Goal: Task Accomplishment & Management: Manage account settings

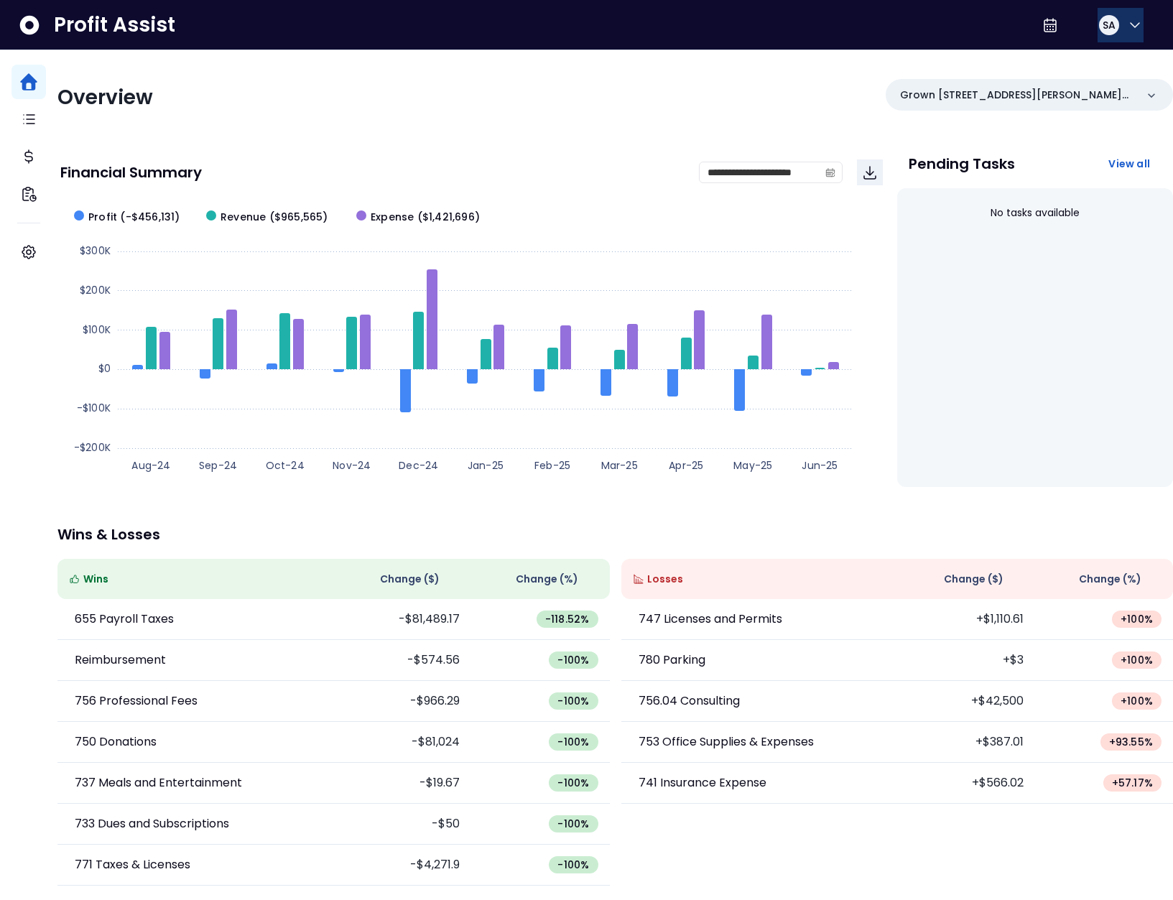
click at [1118, 30] on button "SA" at bounding box center [1120, 25] width 46 height 34
click at [1090, 93] on span "Logout" at bounding box center [1066, 94] width 138 height 17
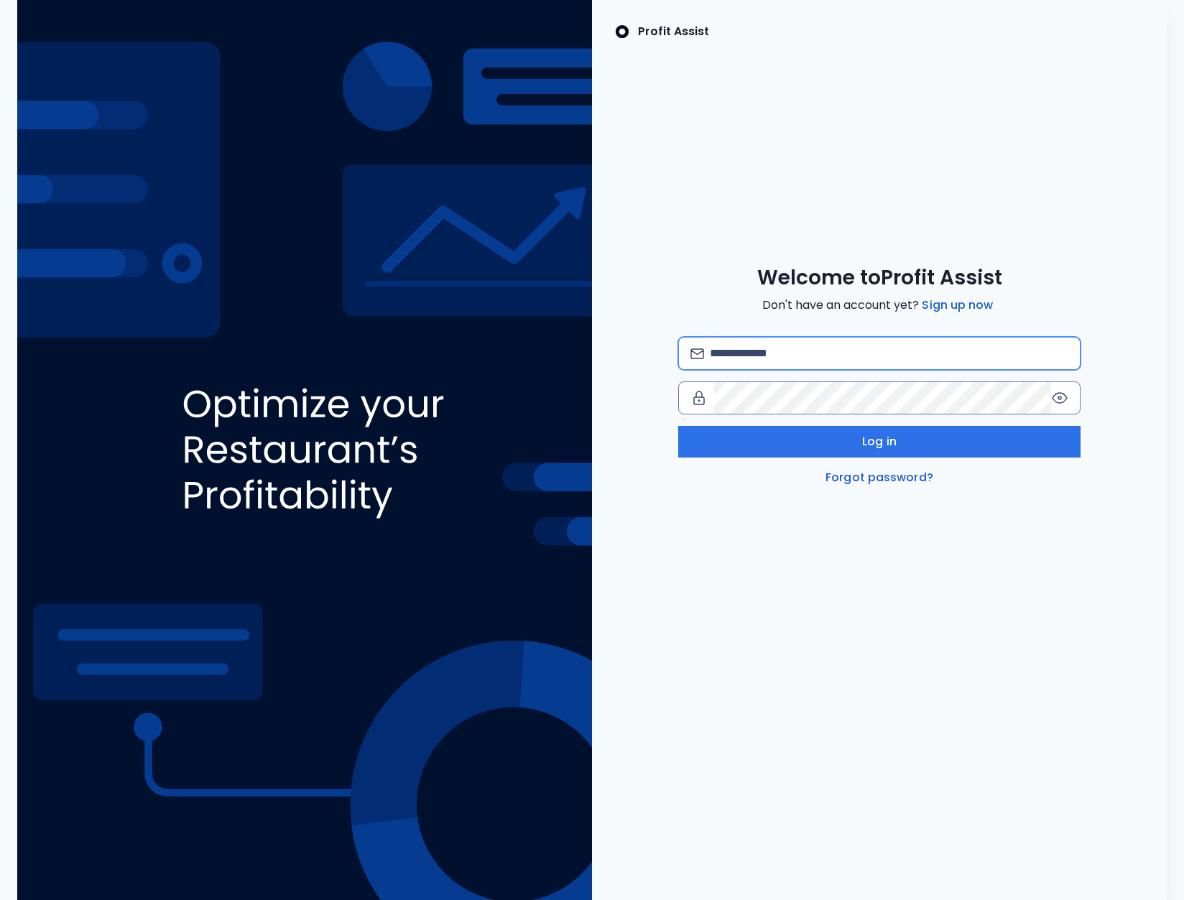
click at [793, 346] on input "email" at bounding box center [889, 354] width 358 height 32
type input "**********"
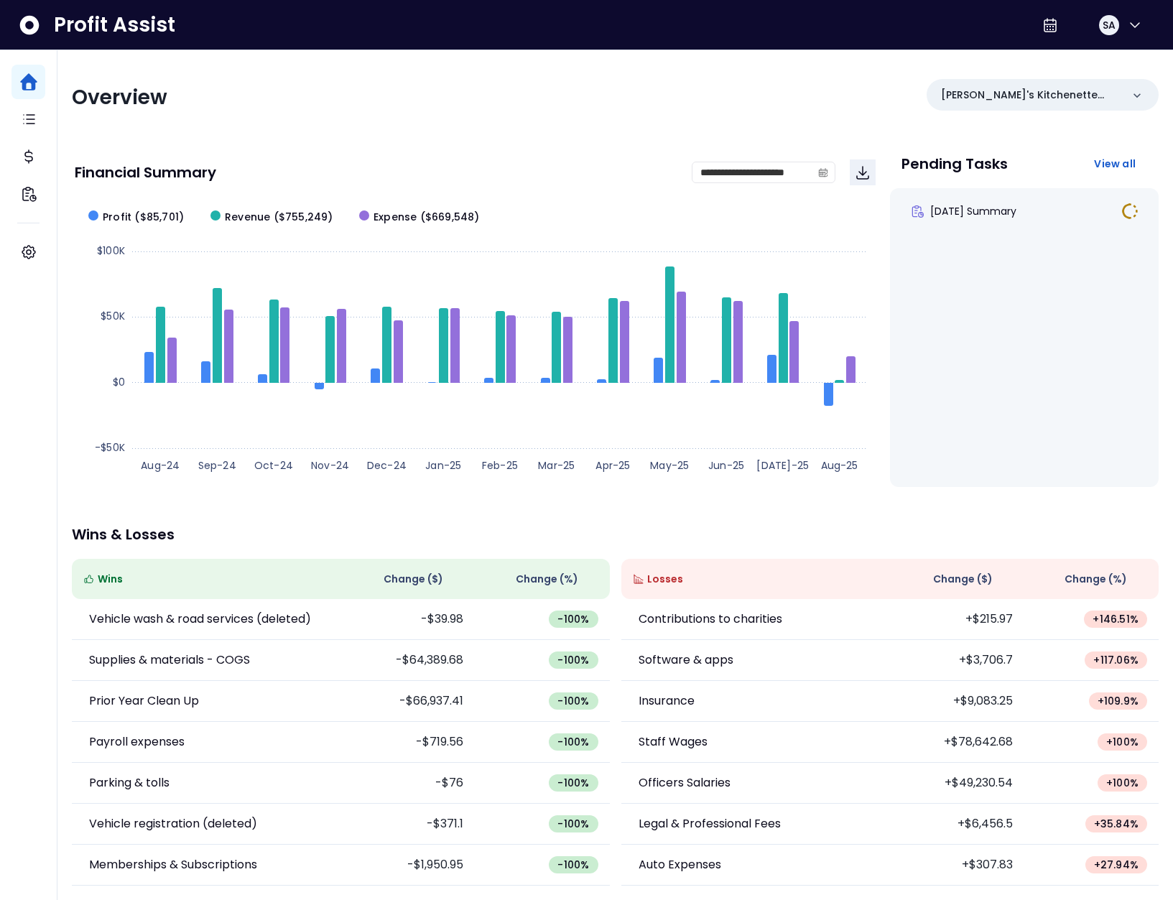
click at [1123, 50] on div "Profit Assist SA" at bounding box center [586, 25] width 1173 height 50
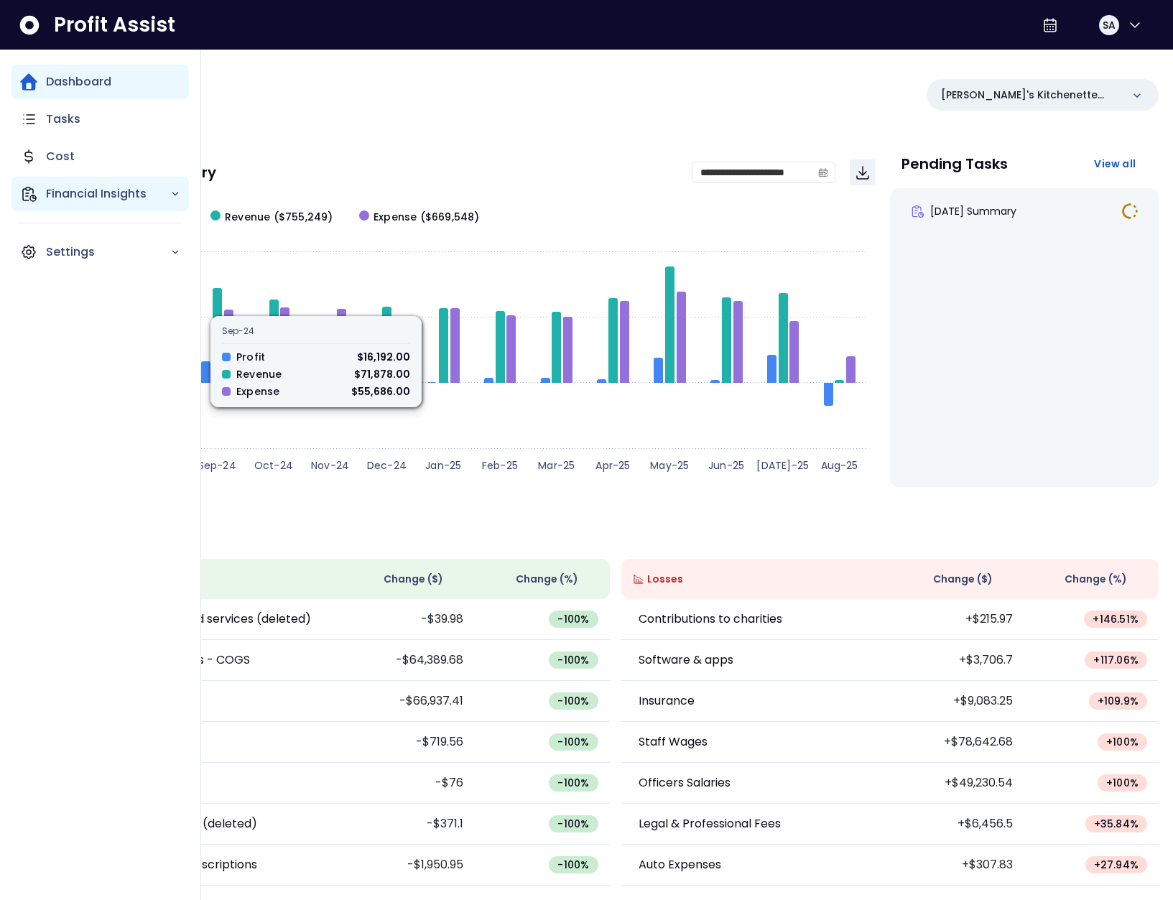
click at [19, 192] on div "Financial Insights" at bounding box center [99, 194] width 177 height 34
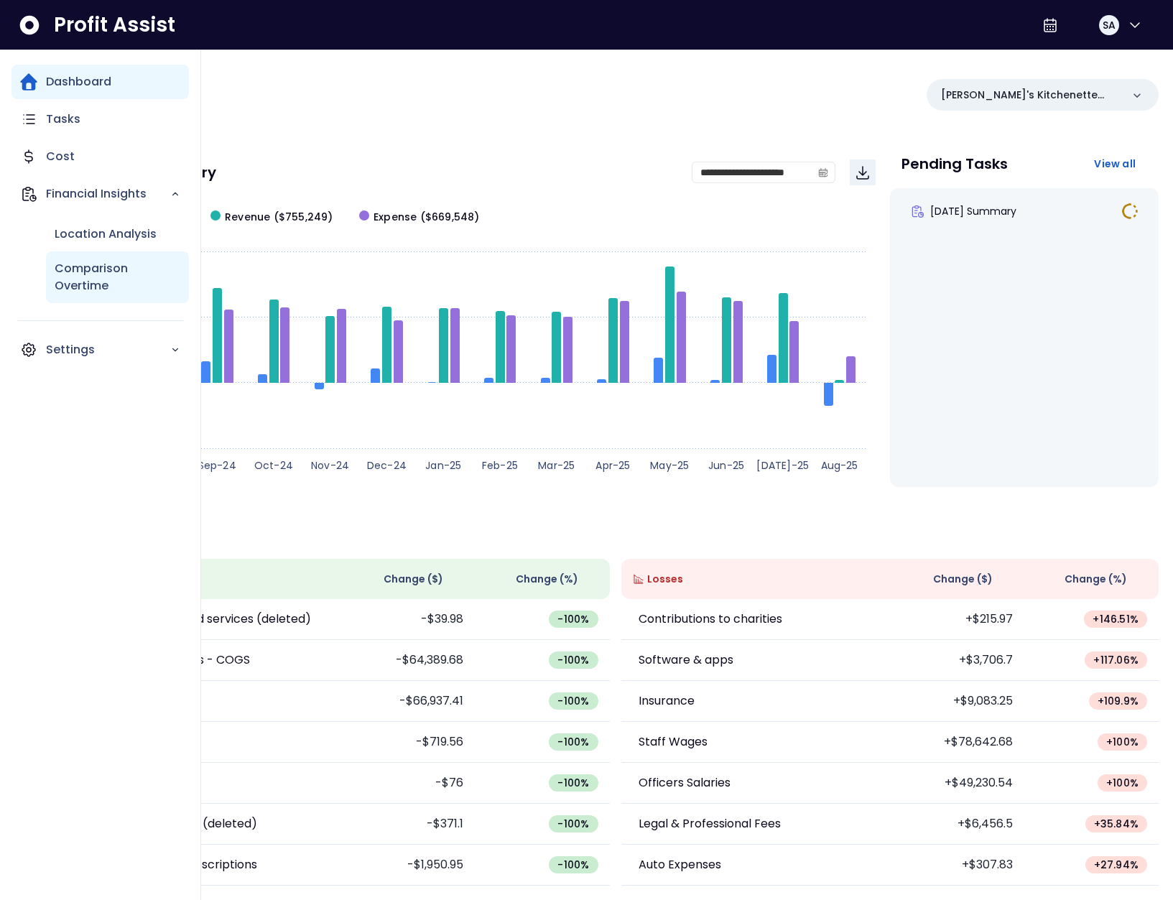
click at [88, 264] on p "Comparison Overtime" at bounding box center [118, 277] width 126 height 34
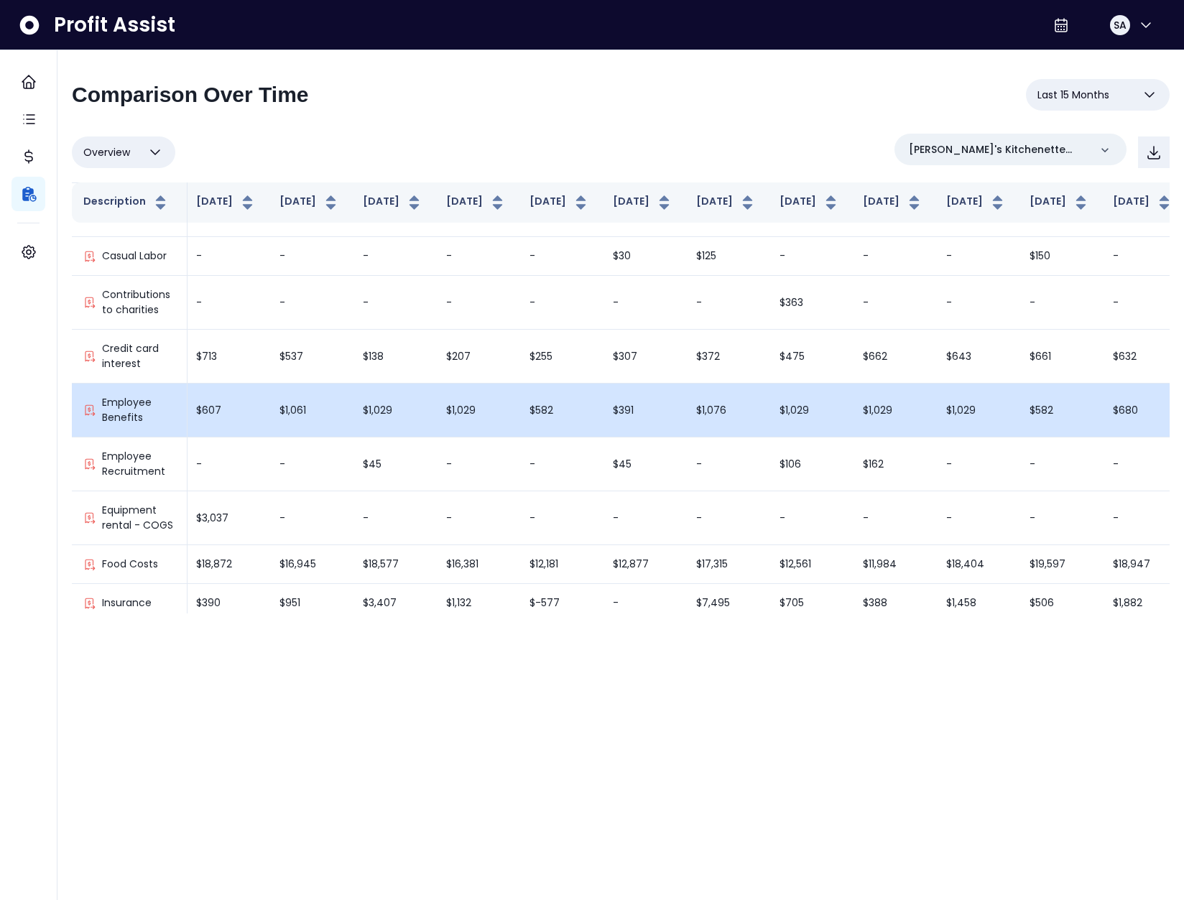
scroll to position [713, 169]
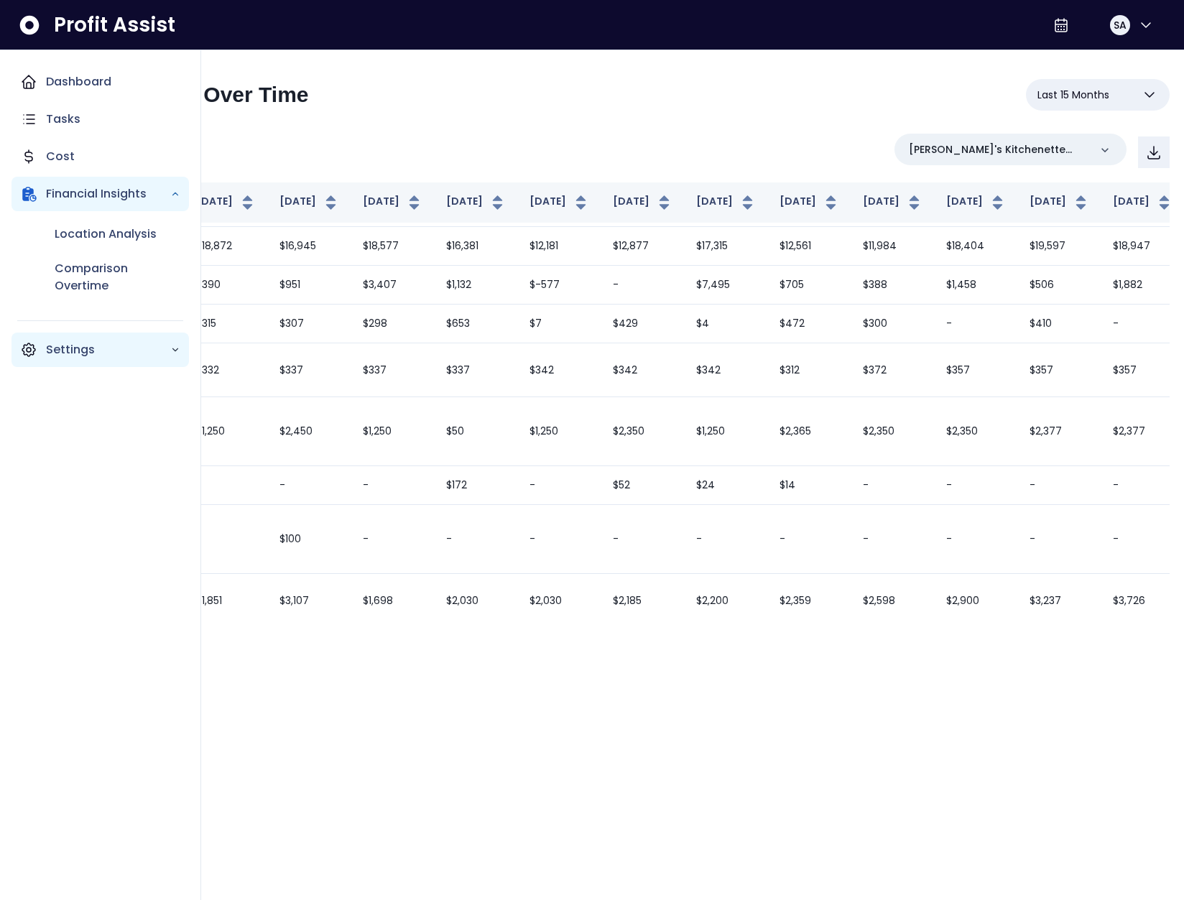
click at [92, 354] on p "Settings" at bounding box center [108, 349] width 124 height 17
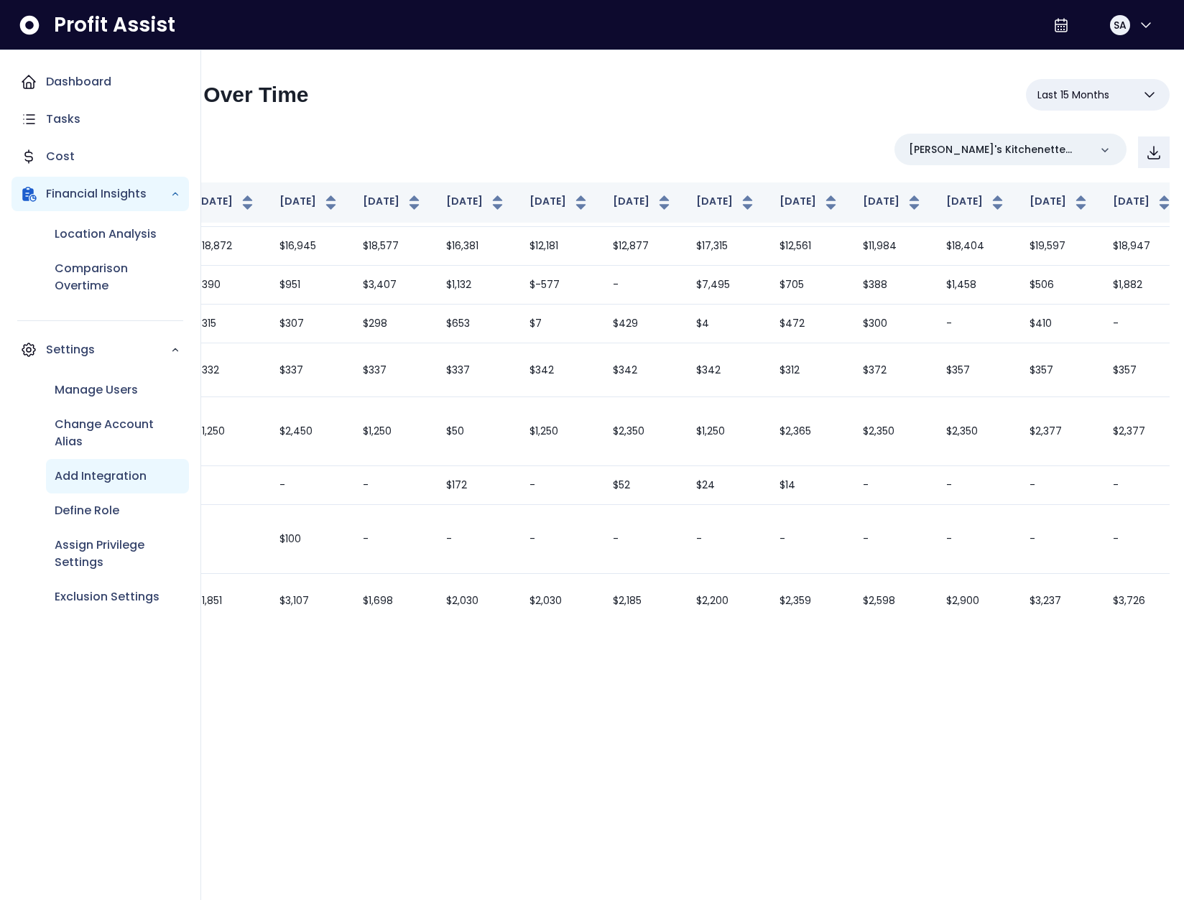
click at [121, 481] on p "Add Integration" at bounding box center [101, 476] width 92 height 17
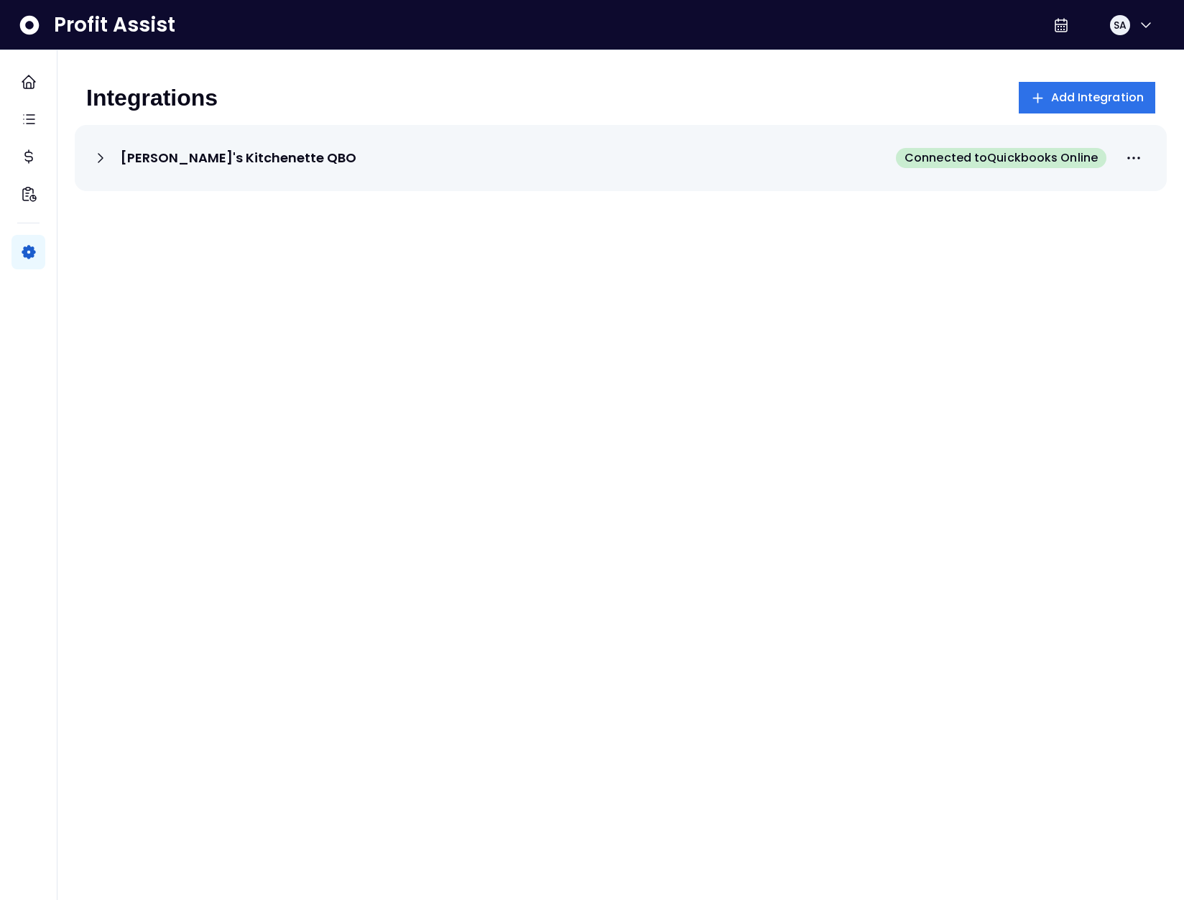
click at [547, 169] on div "[PERSON_NAME]'s Kitchenette QBO Connected to Quickbooks Online" at bounding box center [620, 158] width 1057 height 32
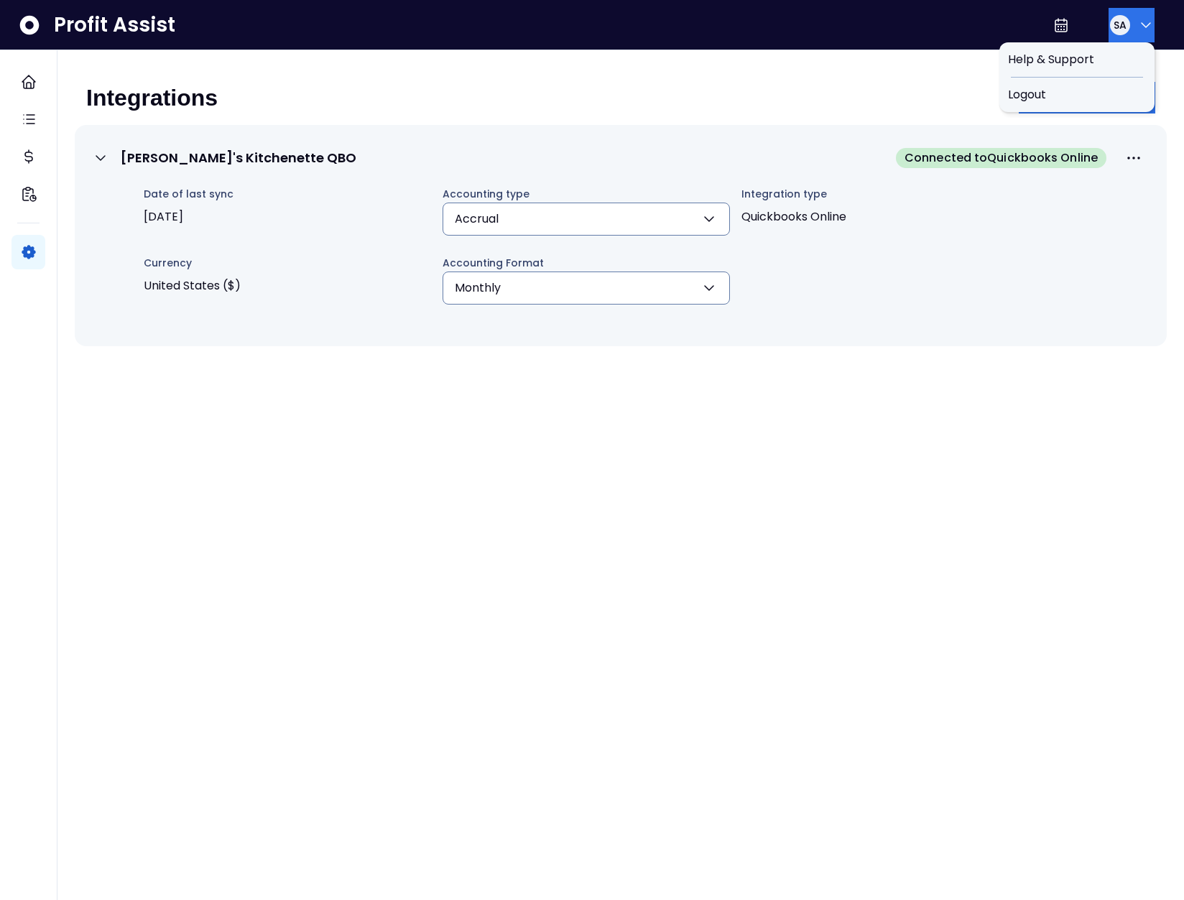
click at [1119, 24] on span "SA" at bounding box center [1119, 25] width 13 height 14
click at [1096, 92] on span "Logout" at bounding box center [1077, 94] width 138 height 17
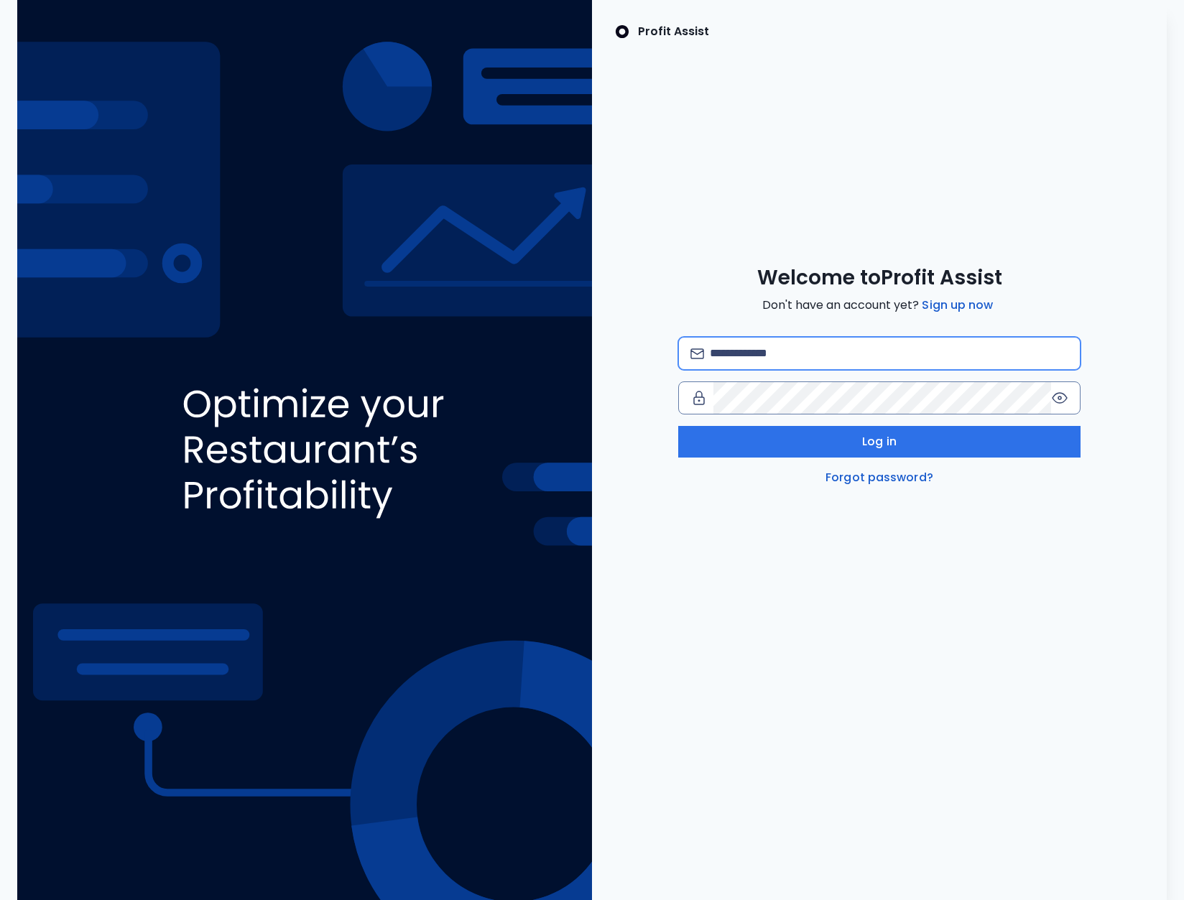
click at [818, 360] on input "email" at bounding box center [889, 354] width 358 height 32
type input "**********"
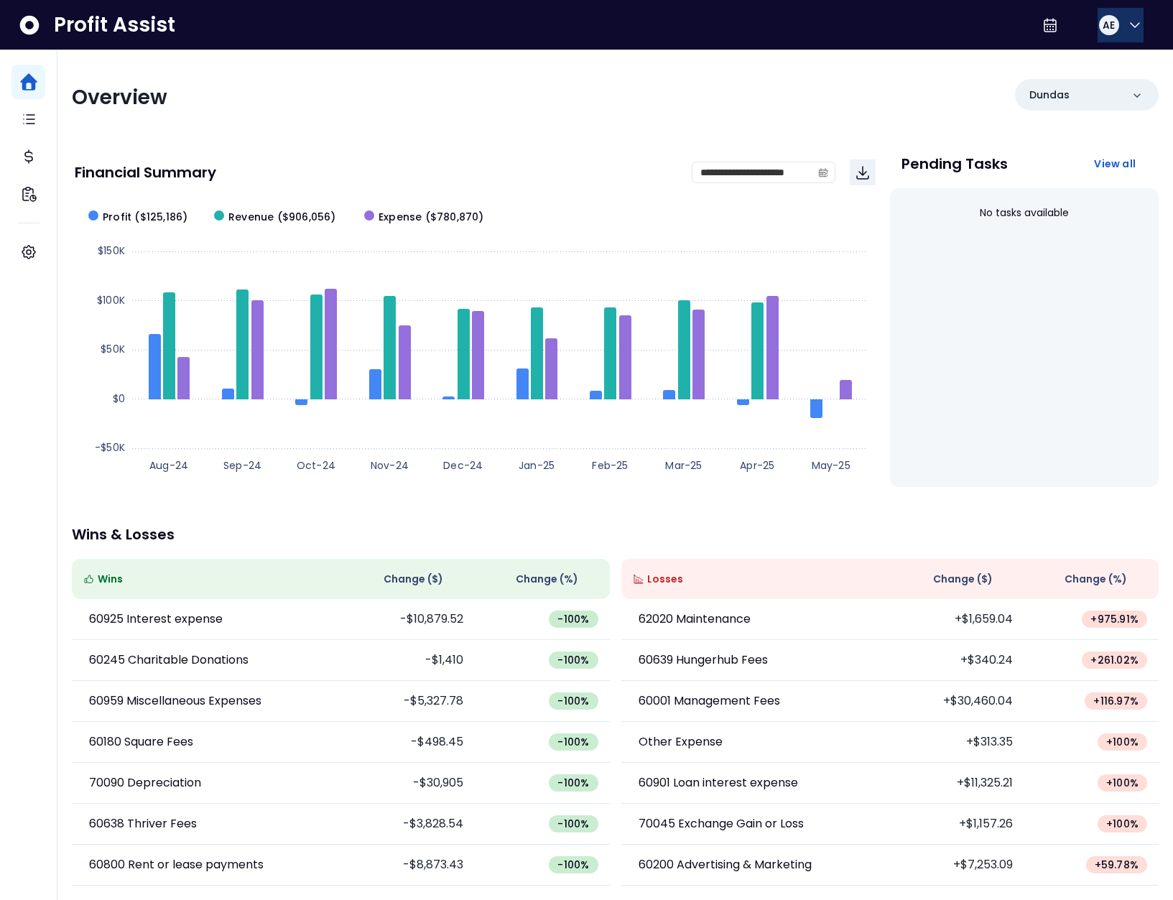
click at [1116, 28] on button "AE" at bounding box center [1120, 25] width 46 height 34
click at [1087, 87] on span "Logout" at bounding box center [1066, 94] width 138 height 17
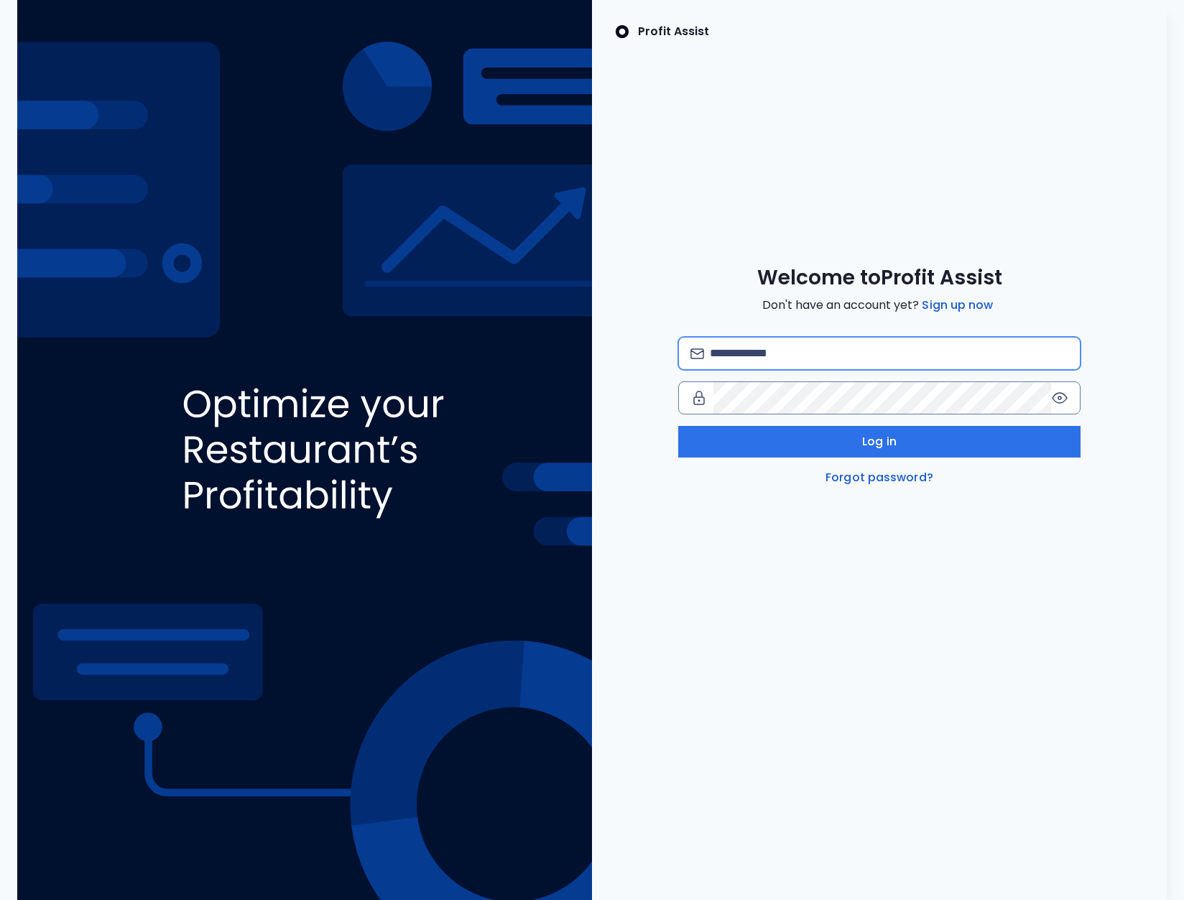
click at [773, 360] on input "email" at bounding box center [889, 354] width 358 height 32
type input "**********"
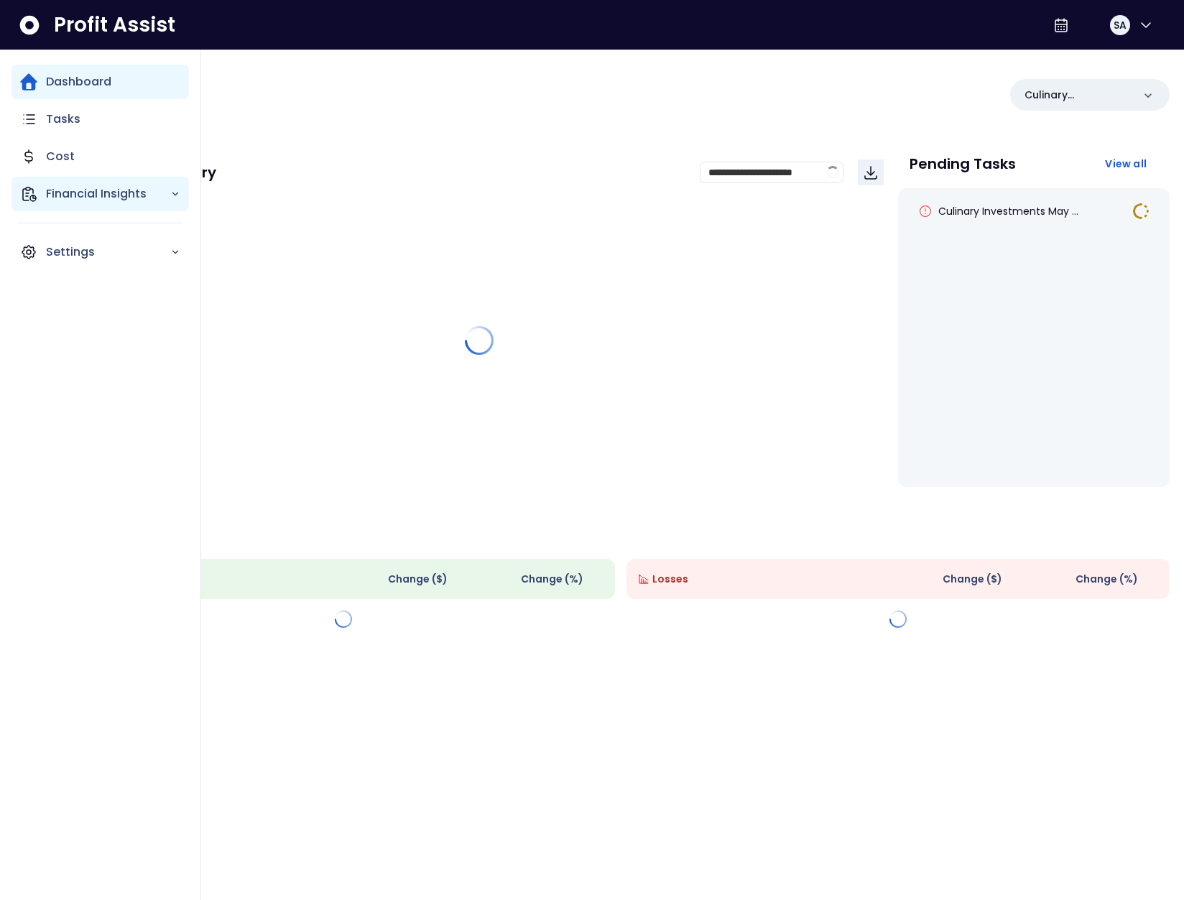
click at [70, 188] on p "Financial Insights" at bounding box center [108, 193] width 124 height 17
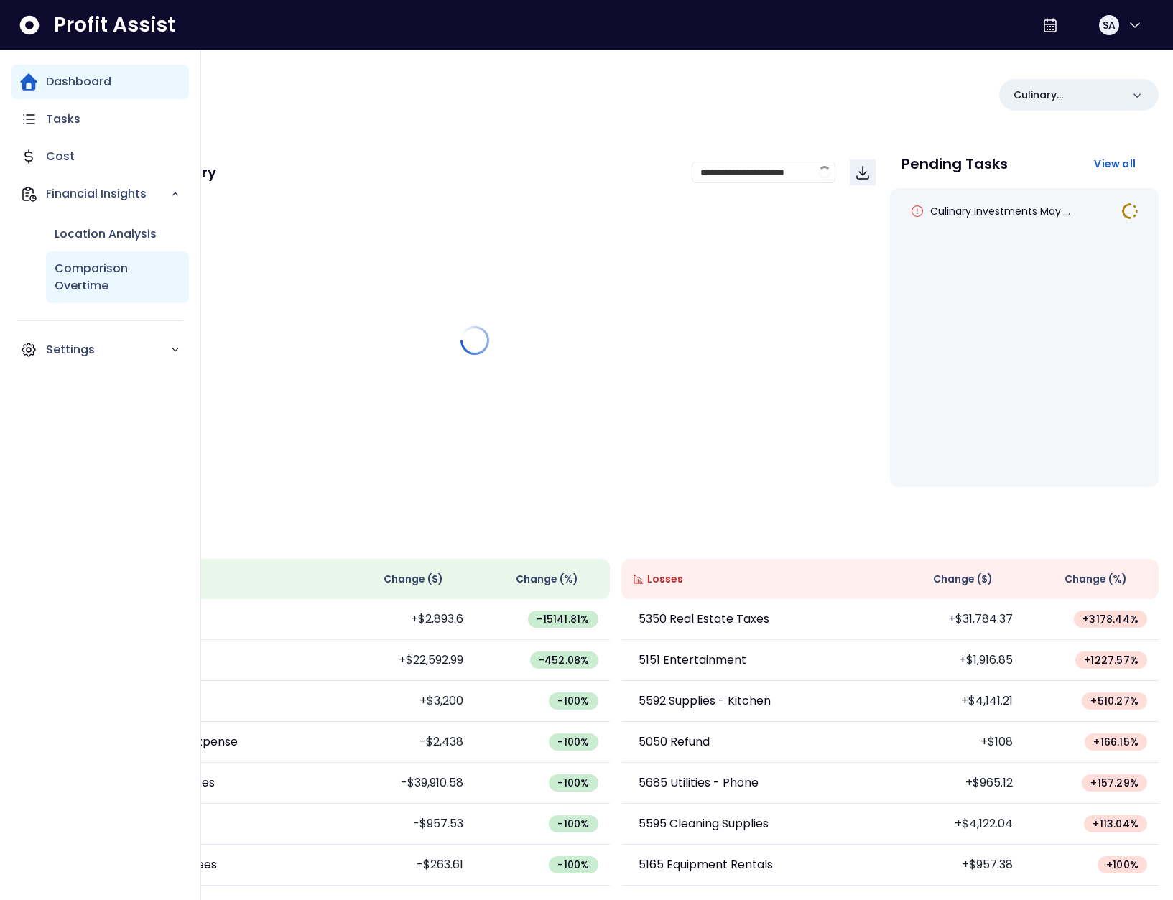
click at [125, 287] on p "Comparison Overtime" at bounding box center [118, 277] width 126 height 34
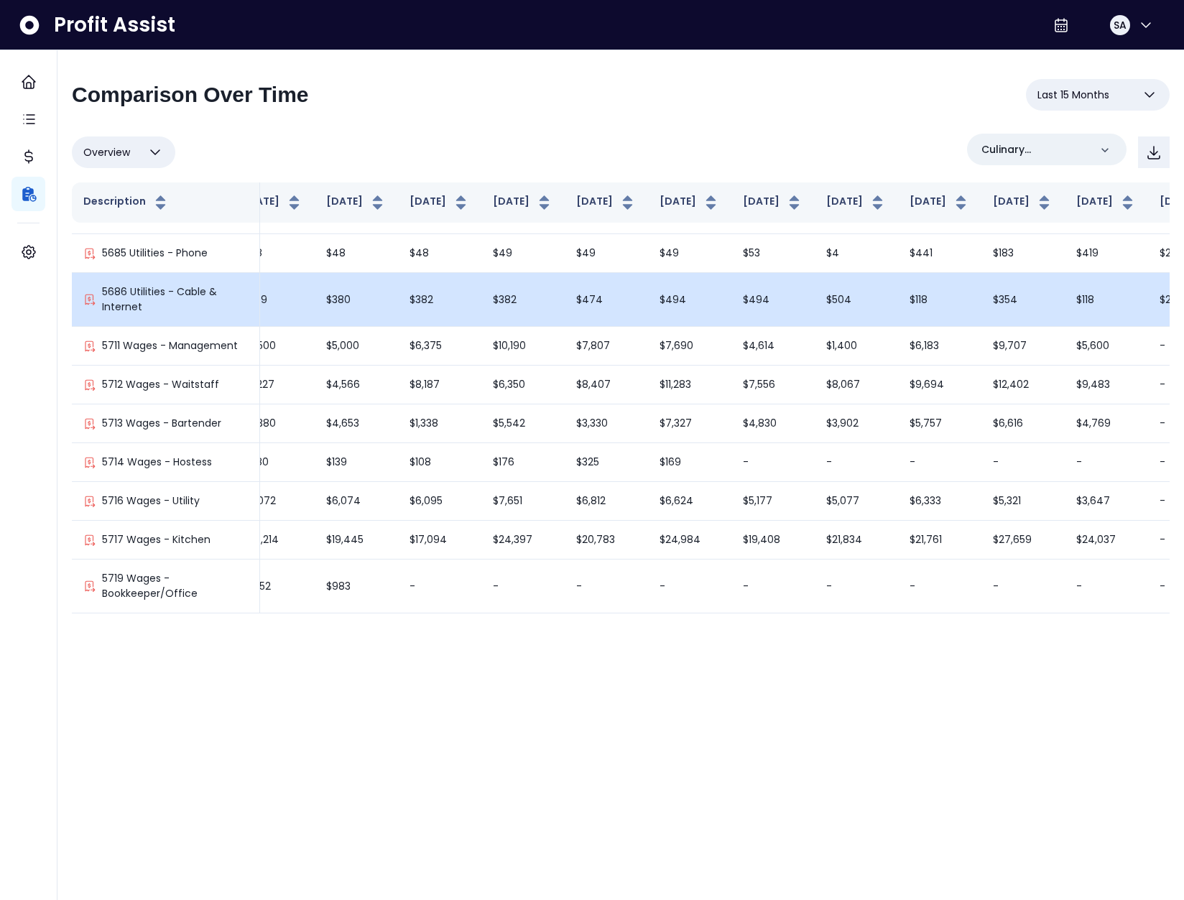
scroll to position [4250, 195]
